Goal: Find specific page/section: Find specific page/section

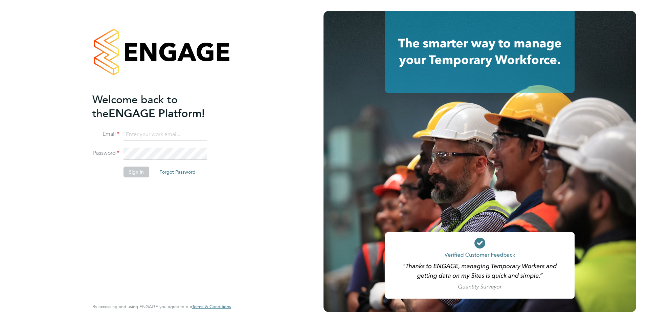
type input "nicola.lawrence@tfrecruitment.co.uk"
click at [130, 171] on button "Sign In" at bounding box center [137, 171] width 26 height 11
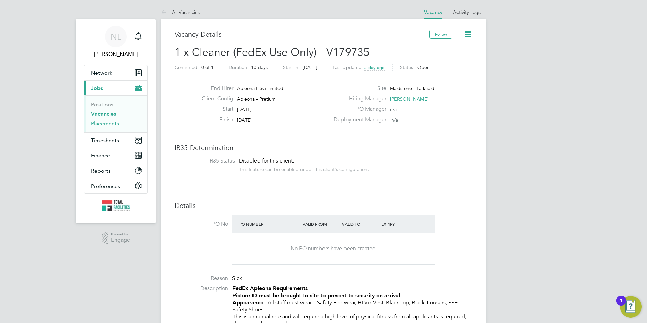
click at [99, 124] on link "Placements" at bounding box center [105, 123] width 28 height 6
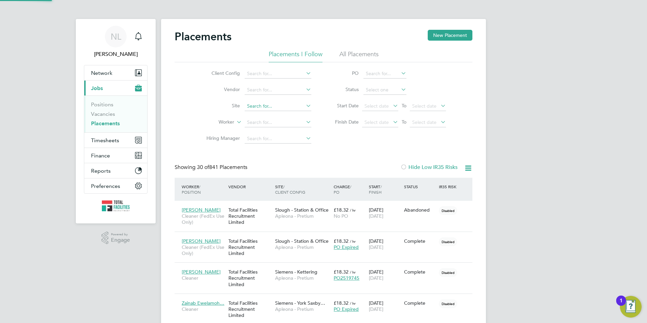
click at [259, 104] on input at bounding box center [278, 106] width 67 height 9
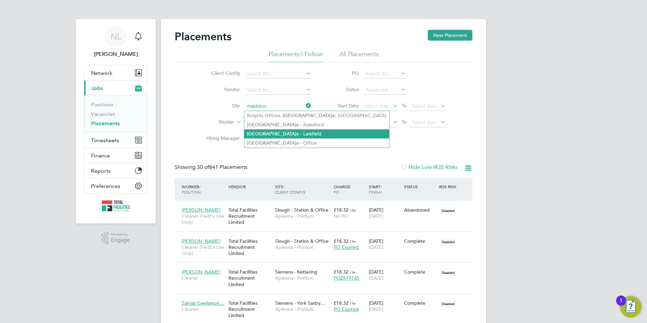
click at [253, 131] on b "[GEOGRAPHIC_DATA]" at bounding box center [271, 134] width 49 height 6
type input "Maidstone - Larkfield"
